Goal: Transaction & Acquisition: Purchase product/service

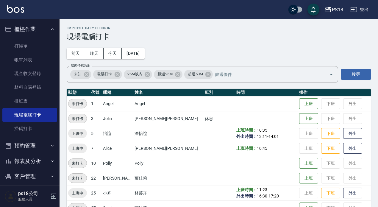
scroll to position [135, 0]
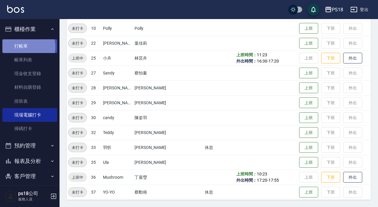
click at [23, 47] on link "打帳單" at bounding box center [29, 46] width 55 height 14
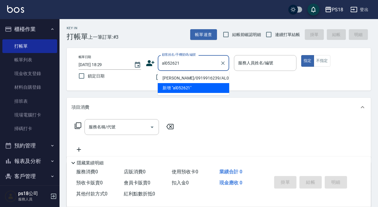
click at [195, 78] on li "[PERSON_NAME]/0919916239/AL052621" at bounding box center [193, 78] width 71 height 10
type input "[PERSON_NAME]/0919916239/AL052621"
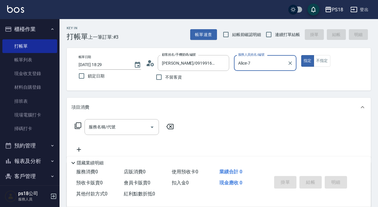
type input "Alice-7"
click at [94, 126] on div "服務名稱/代號 服務名稱/代號" at bounding box center [121, 127] width 74 height 16
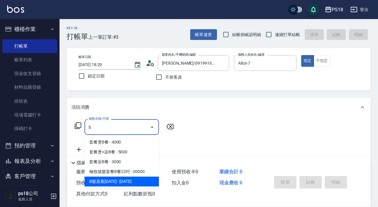
click at [135, 183] on span "B髮原素[DATE] - [DATE]" at bounding box center [121, 181] width 74 height 10
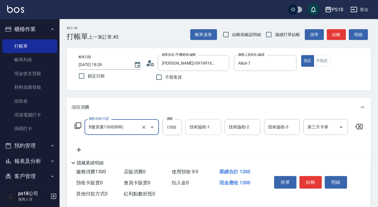
type input "B髮原素1300(809)"
click at [216, 122] on input "技術協助-1" at bounding box center [203, 127] width 30 height 10
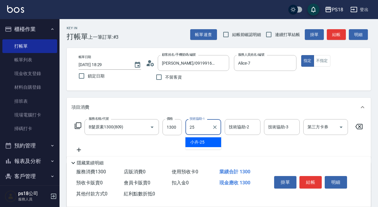
type input "小卉-25"
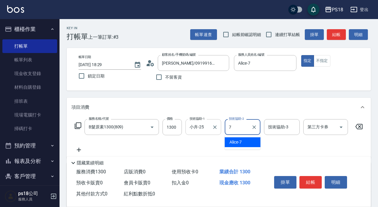
type input "Alice-7"
click at [79, 150] on icon at bounding box center [79, 149] width 4 height 4
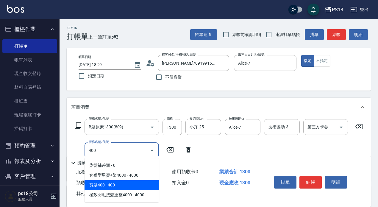
click at [110, 185] on span "剪髮400 - 400" at bounding box center [121, 185] width 74 height 10
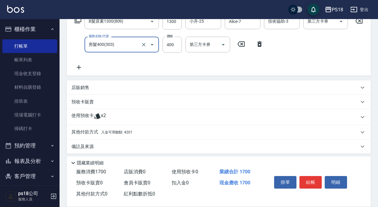
scroll to position [114, 0]
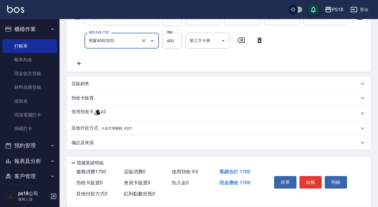
type input "剪髮400(303)"
click at [112, 129] on span "入金可用餘額: 4201" at bounding box center [116, 128] width 31 height 4
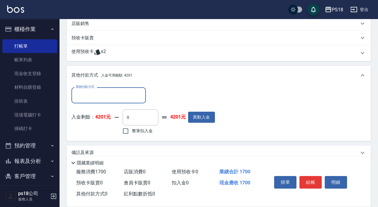
scroll to position [174, 0]
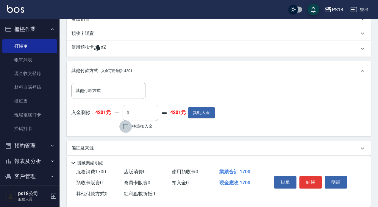
click at [126, 133] on input "整筆扣入金" at bounding box center [125, 126] width 12 height 12
checkbox input "true"
type input "1700"
click at [307, 176] on button "結帳" at bounding box center [310, 182] width 22 height 12
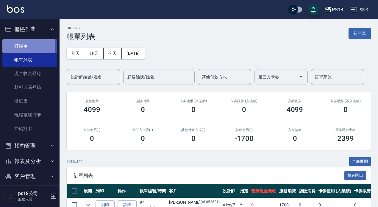
click at [25, 46] on link "打帳單" at bounding box center [29, 46] width 55 height 14
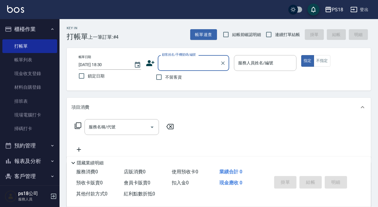
drag, startPoint x: 159, startPoint y: 78, endPoint x: 244, endPoint y: 74, distance: 85.1
click at [159, 77] on input "不留客資" at bounding box center [159, 77] width 12 height 12
checkbox input "true"
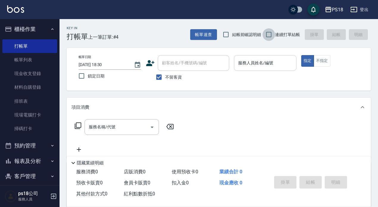
drag, startPoint x: 269, startPoint y: 34, endPoint x: 242, endPoint y: 64, distance: 39.8
click at [266, 38] on input "連續打單結帳" at bounding box center [268, 34] width 12 height 12
checkbox input "true"
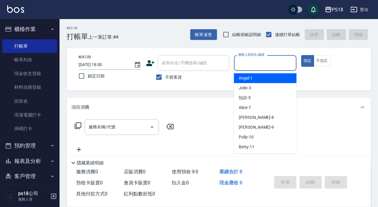
click at [240, 64] on input "服務人員姓名/編號" at bounding box center [264, 63] width 57 height 10
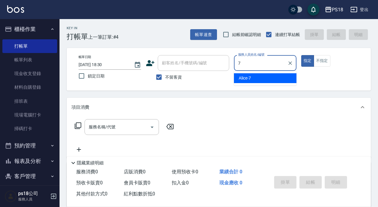
click at [255, 74] on div "Alice -7" at bounding box center [265, 78] width 62 height 10
type input "Alice-7"
click at [327, 61] on button "不指定" at bounding box center [321, 61] width 17 height 12
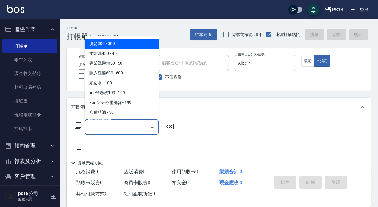
click at [101, 129] on input "服務名稱/代號" at bounding box center [117, 127] width 60 height 10
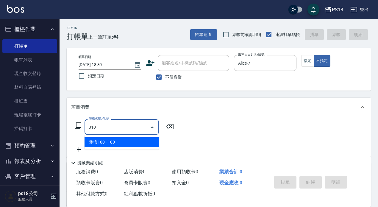
click at [104, 142] on span "瀏海100 - 100" at bounding box center [121, 142] width 74 height 10
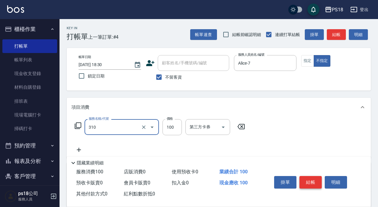
type input "瀏海100(310)"
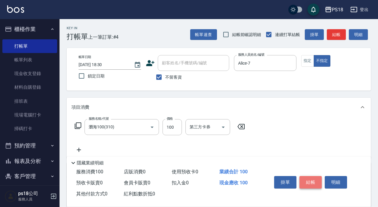
click at [308, 177] on button "結帳" at bounding box center [310, 182] width 22 height 12
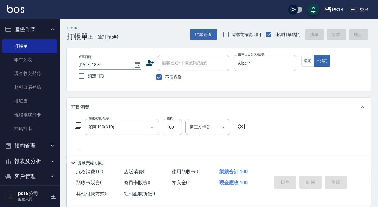
type input "[DATE] 18:31"
